Goal: Task Accomplishment & Management: Manage account settings

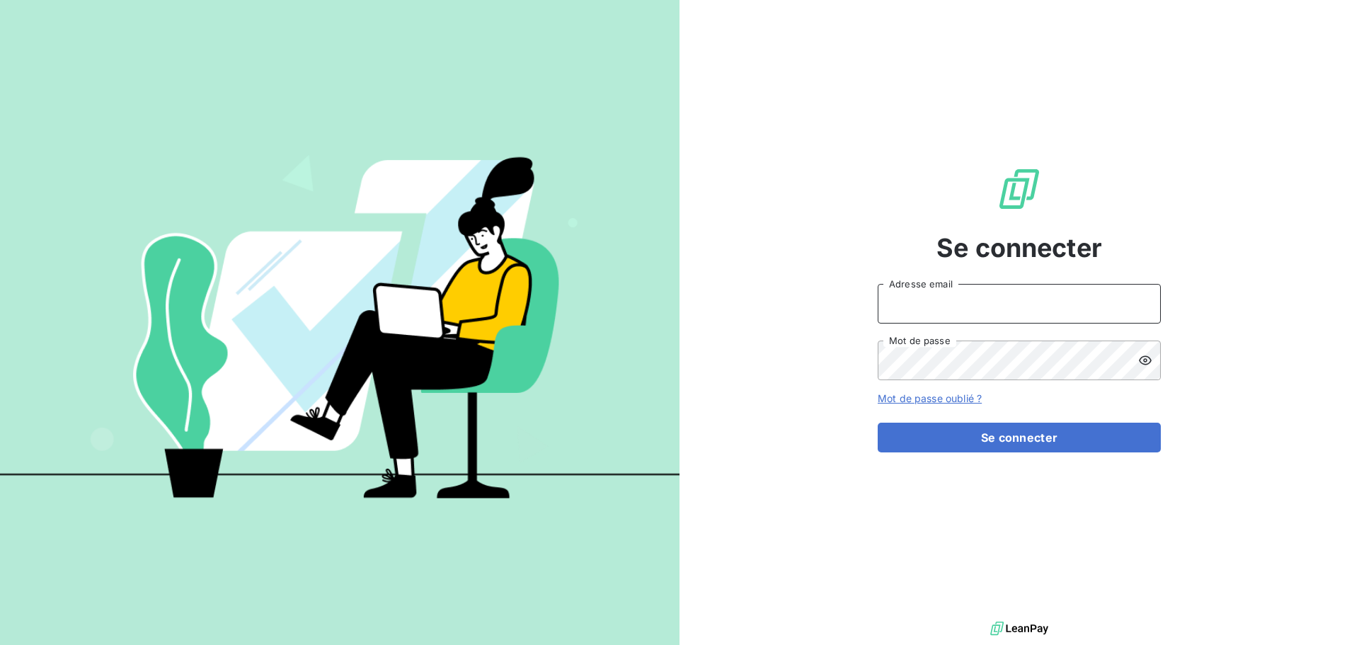
click at [1049, 291] on input "Adresse email" at bounding box center [1019, 304] width 283 height 40
type input "[EMAIL_ADDRESS][PERSON_NAME][DOMAIN_NAME]"
click at [989, 386] on form "[EMAIL_ADDRESS][PERSON_NAME][DOMAIN_NAME] Adresse email Mot de passe Mot de pas…" at bounding box center [1019, 368] width 283 height 168
click at [878, 423] on button "Se connecter" at bounding box center [1019, 438] width 283 height 30
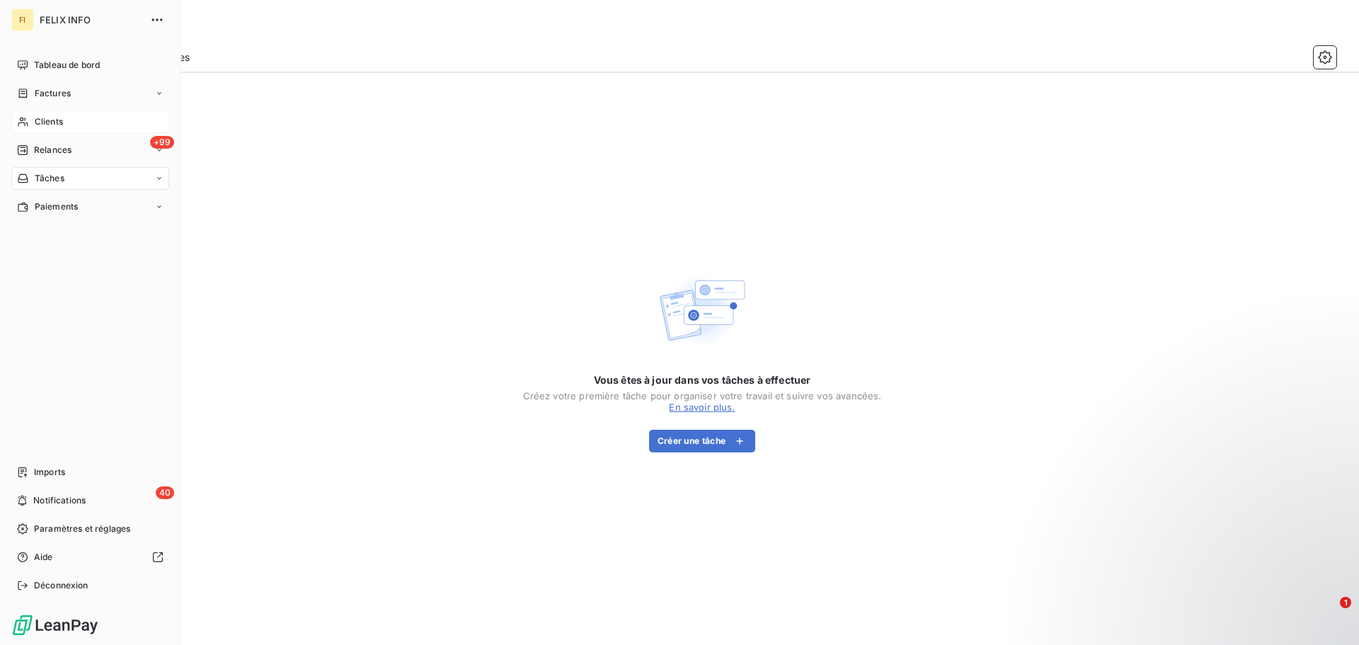
click at [63, 125] on span "Clients" at bounding box center [49, 121] width 28 height 13
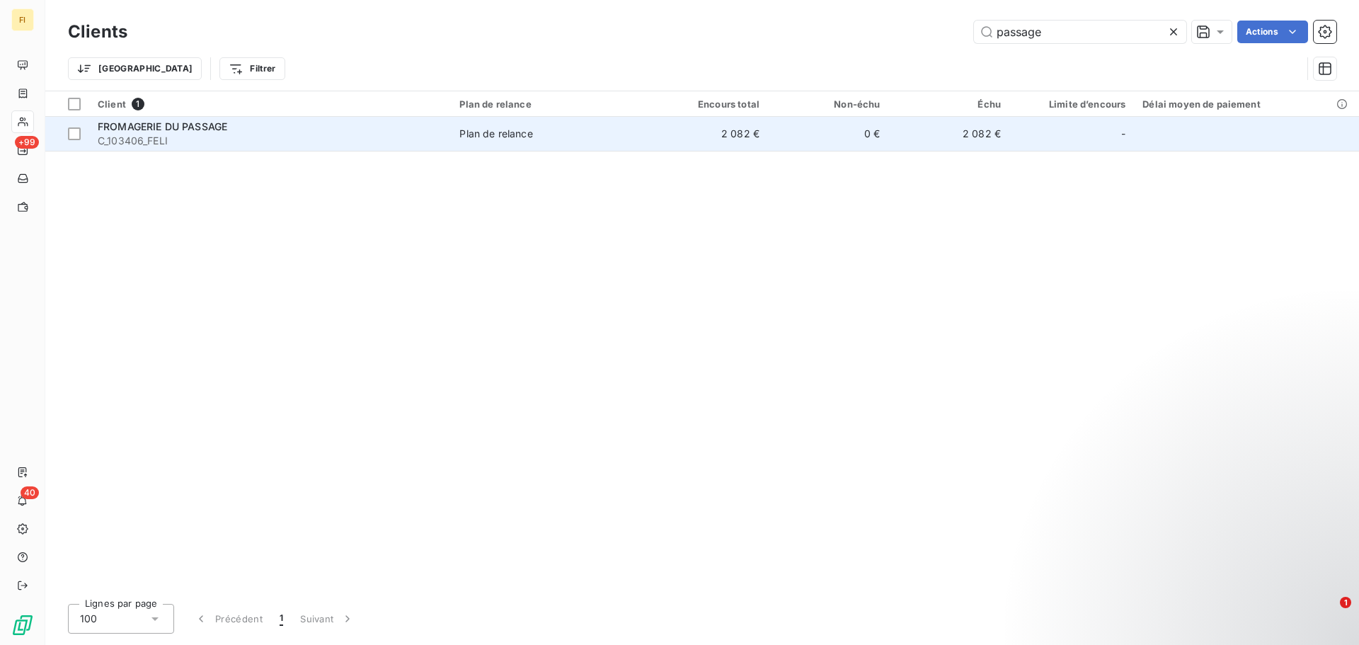
type input "passage"
click at [624, 117] on td "Plan de relance" at bounding box center [549, 134] width 196 height 34
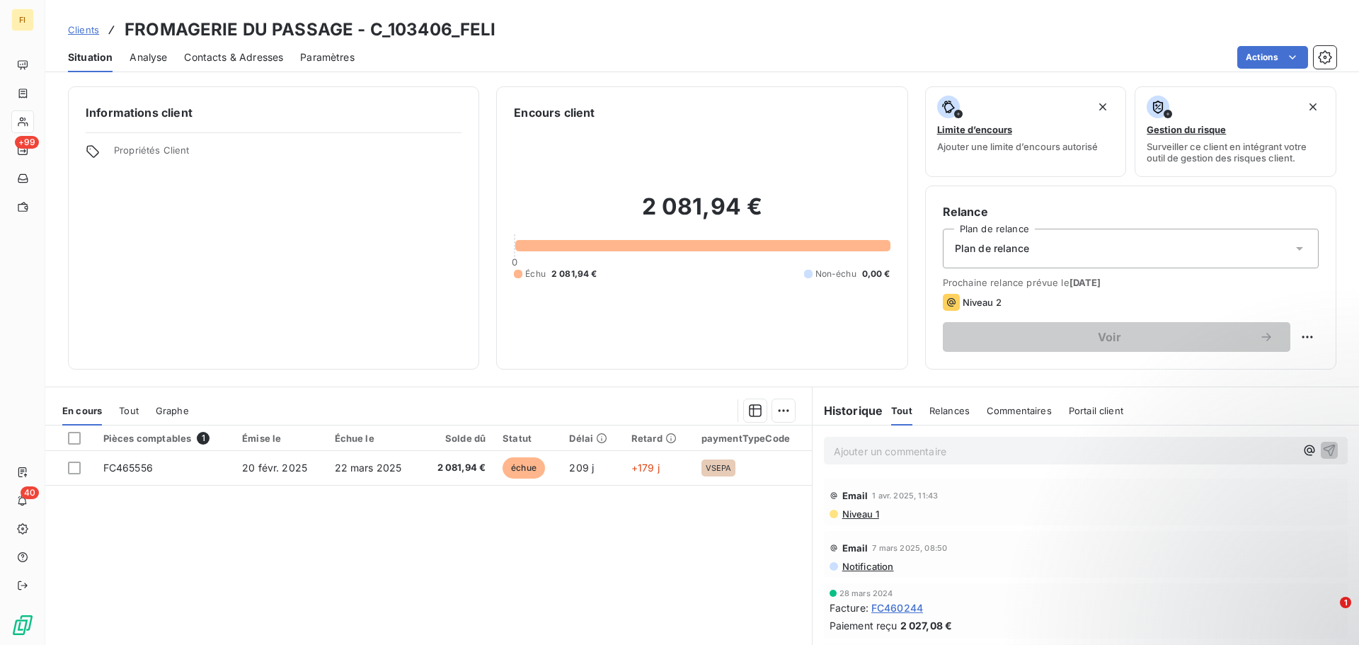
click at [936, 415] on span "Relances" at bounding box center [949, 410] width 40 height 11
click at [1036, 411] on span "Commentaires" at bounding box center [1020, 410] width 65 height 11
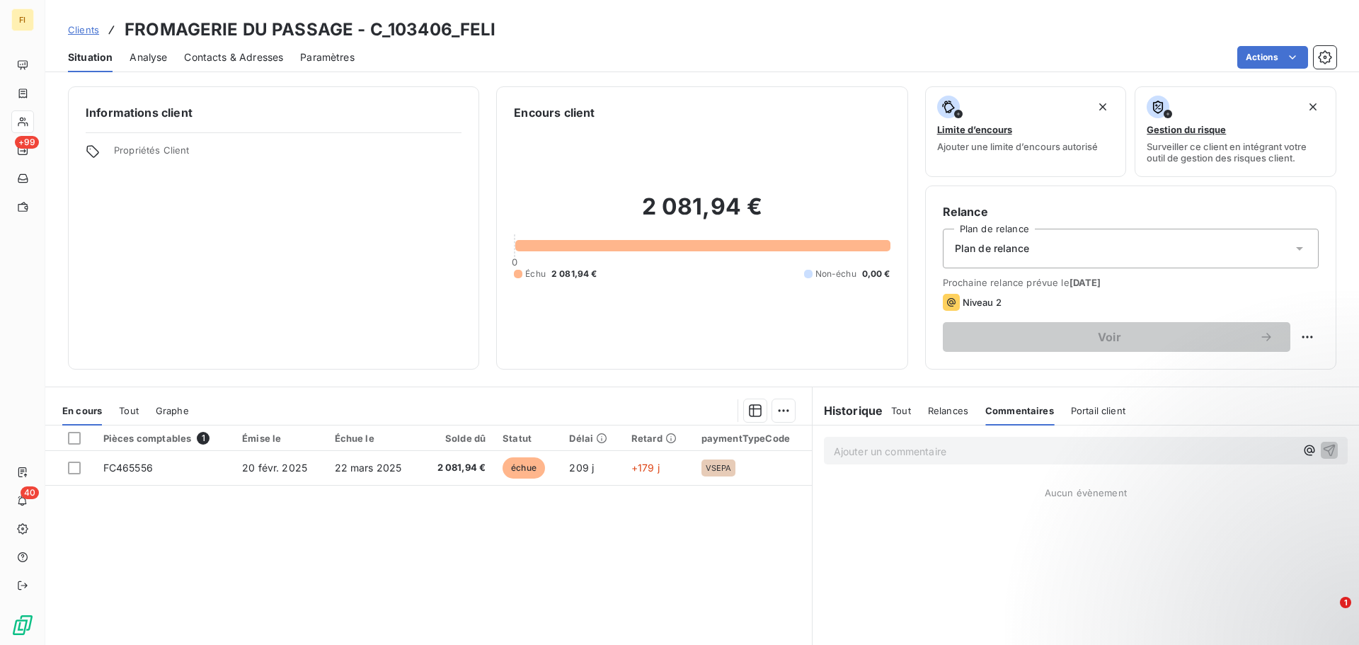
click at [1077, 413] on span "Portail client" at bounding box center [1098, 410] width 55 height 11
